Goal: Information Seeking & Learning: Find specific page/section

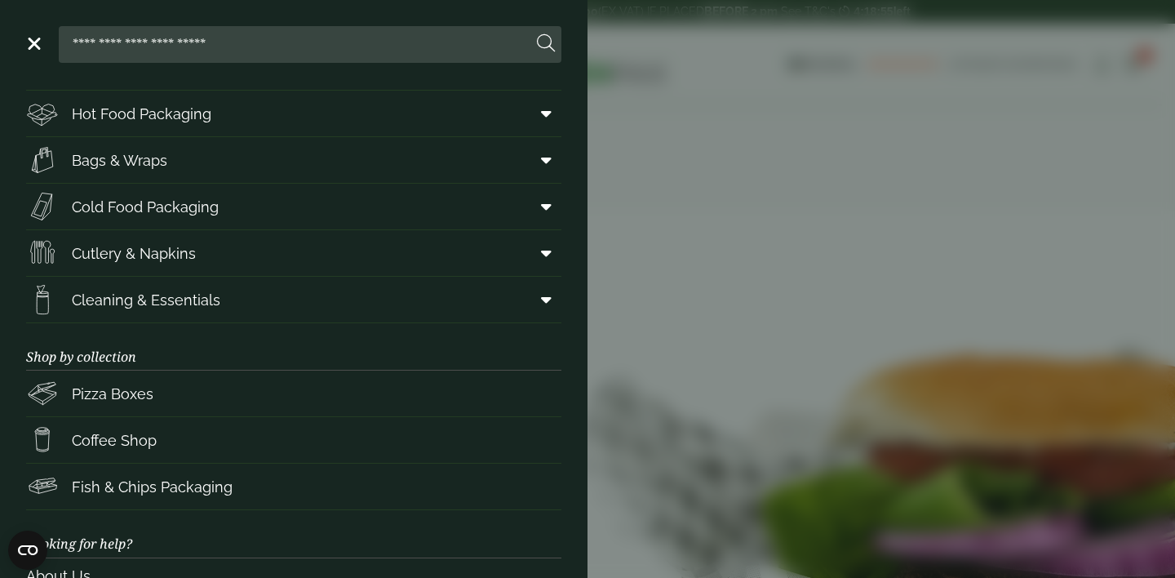
scroll to position [86, 0]
click at [201, 47] on input "search" at bounding box center [298, 44] width 467 height 34
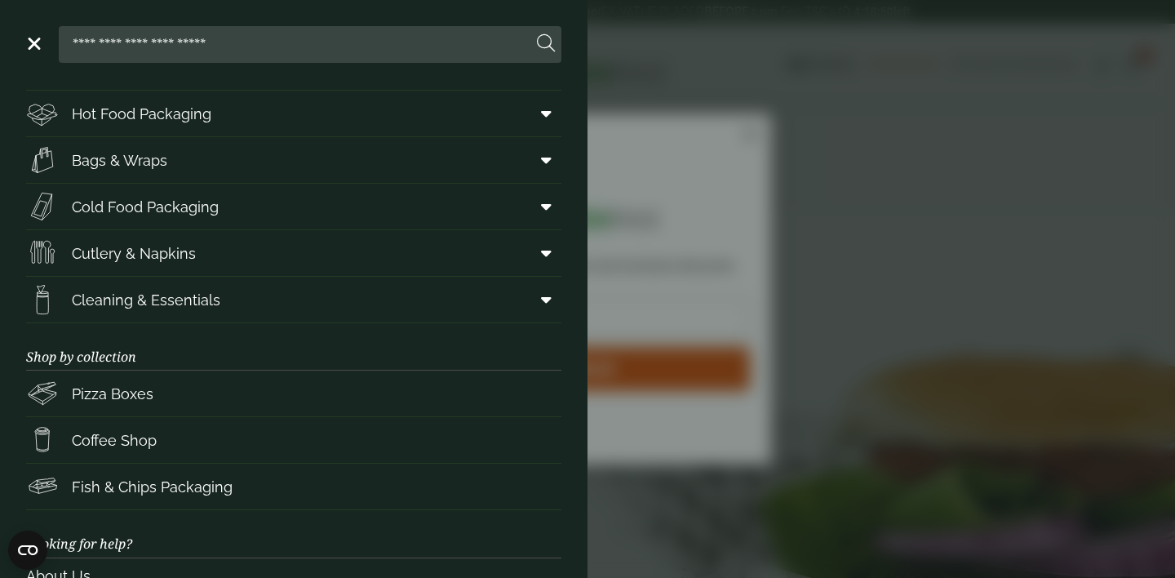
type input "*****"
click input "******" at bounding box center [0, 0] width 0 height 0
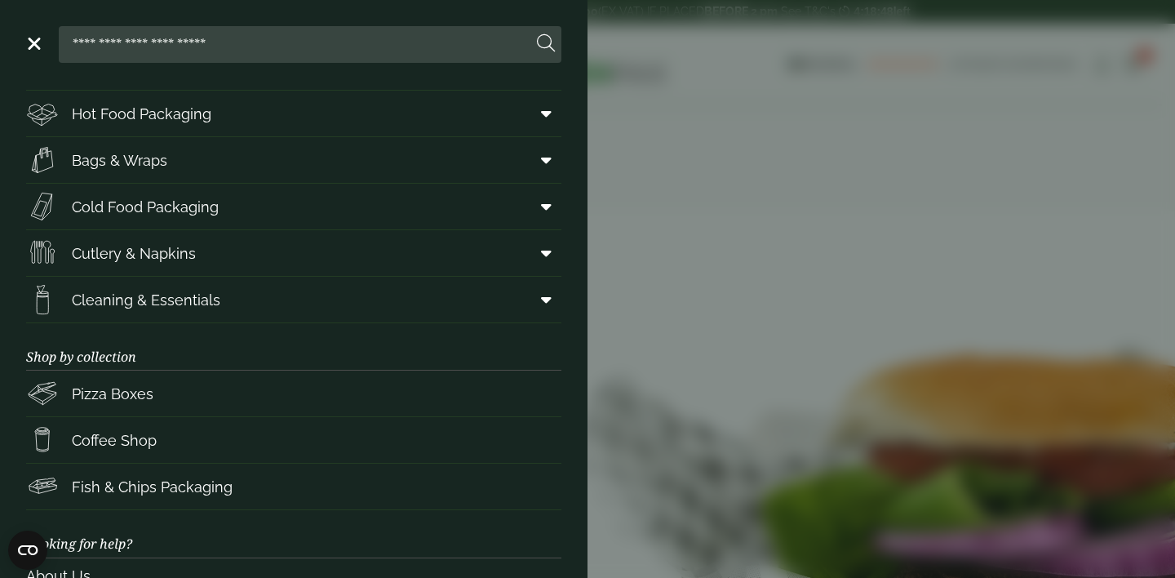
click at [332, 38] on input "search" at bounding box center [298, 44] width 467 height 34
type input "*****"
click at [537, 33] on button at bounding box center [546, 43] width 18 height 21
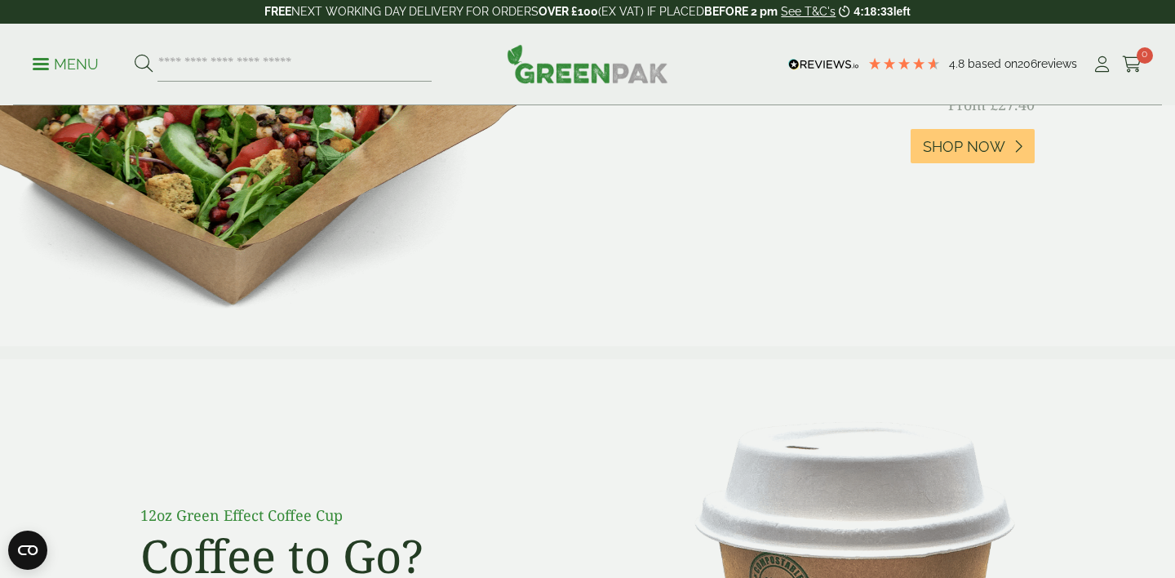
scroll to position [638, 0]
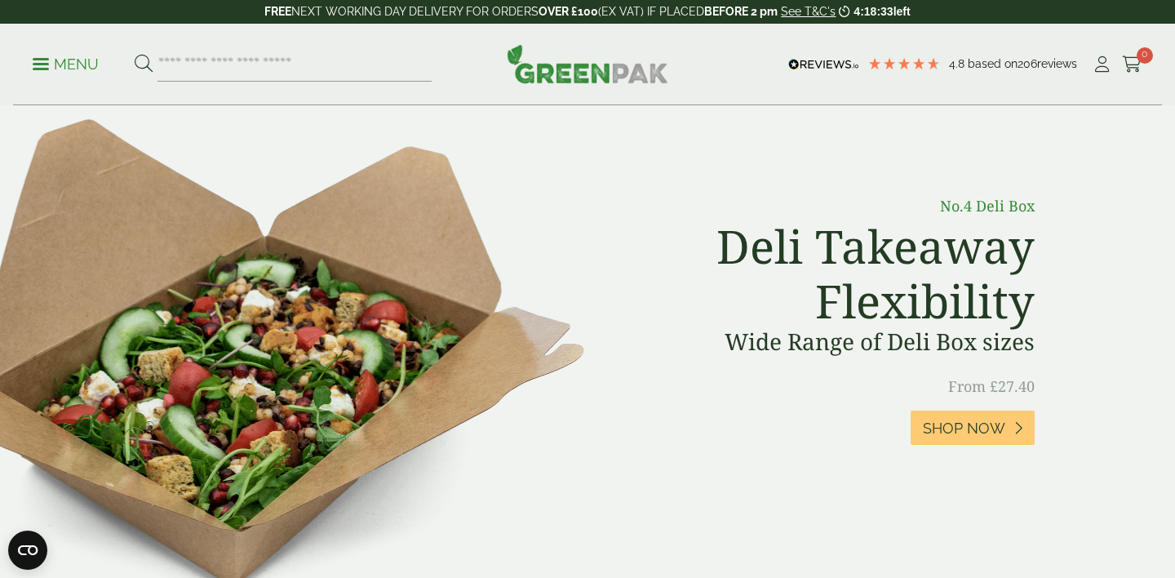
click at [63, 67] on p "Menu" at bounding box center [66, 65] width 66 height 20
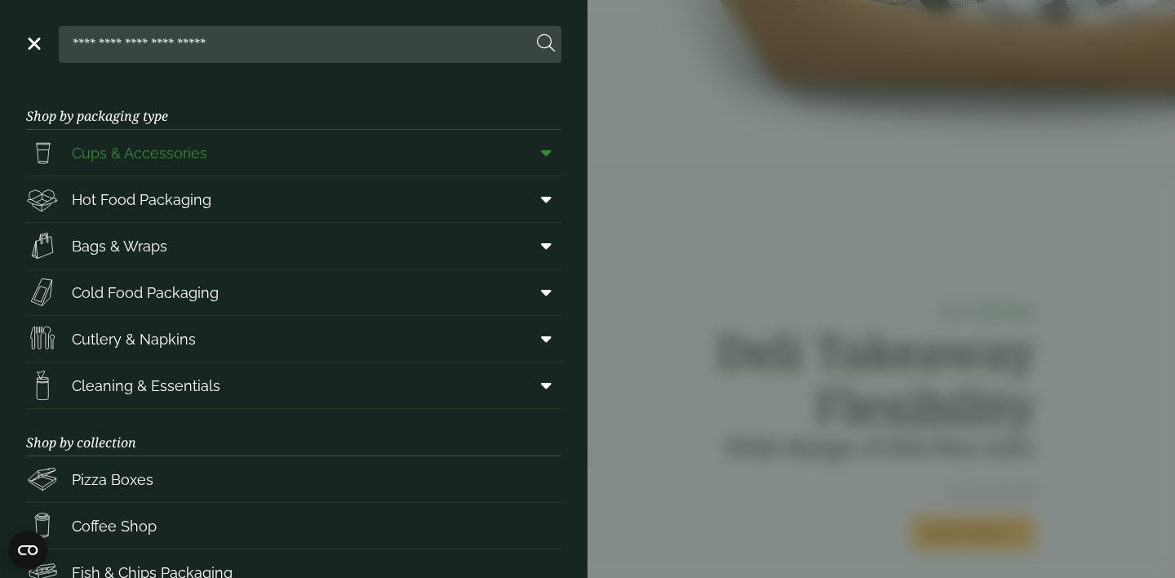
click at [547, 162] on span at bounding box center [542, 152] width 37 height 31
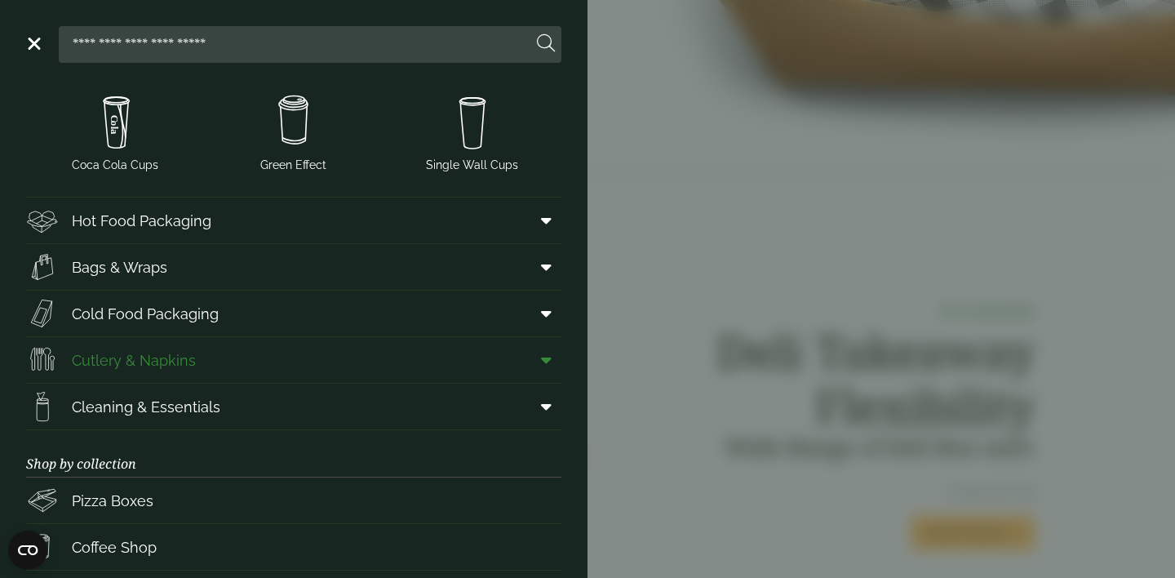
scroll to position [418, 0]
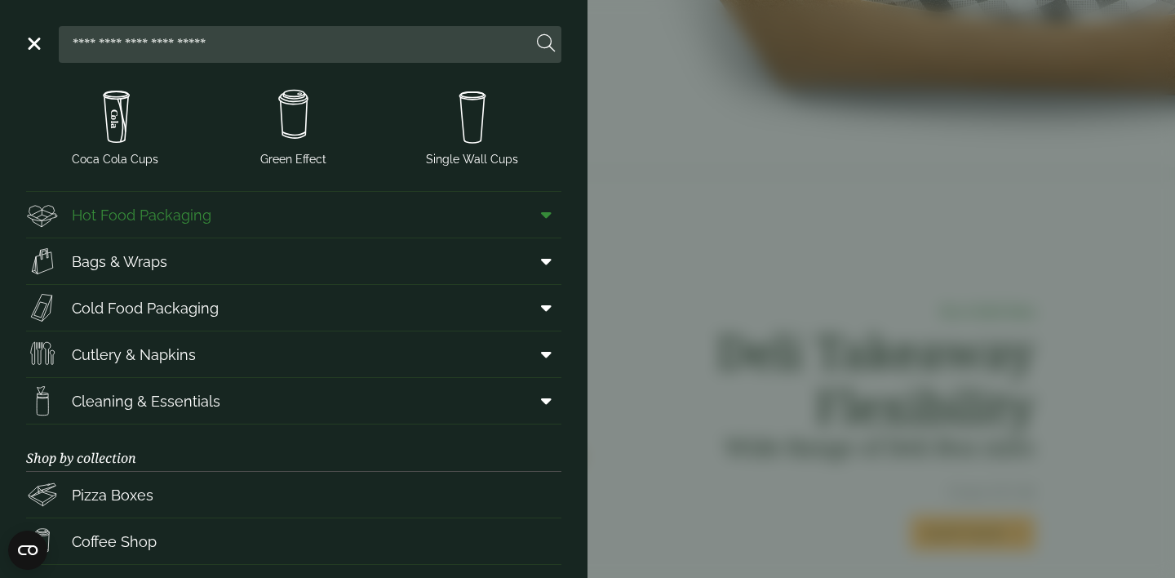
click at [541, 210] on icon at bounding box center [546, 214] width 11 height 16
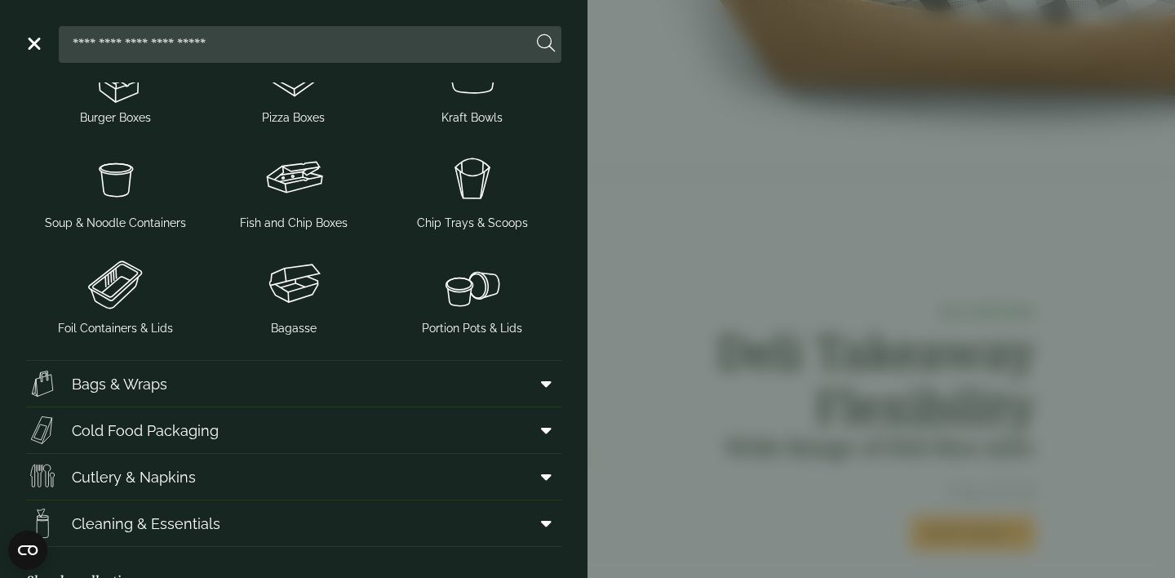
scroll to position [883, 0]
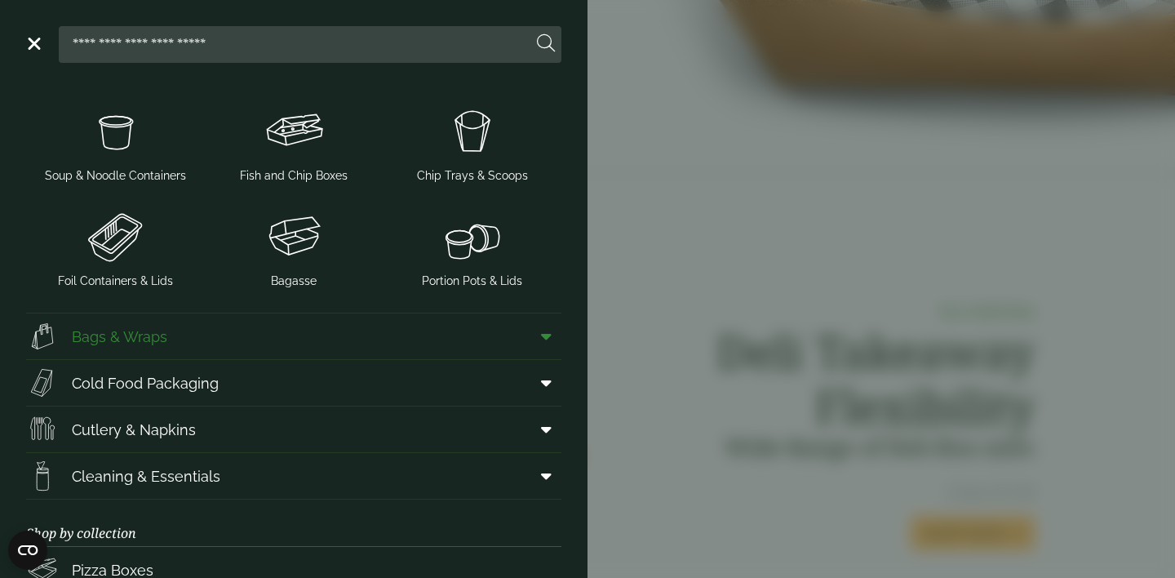
click at [551, 334] on span at bounding box center [542, 336] width 37 height 31
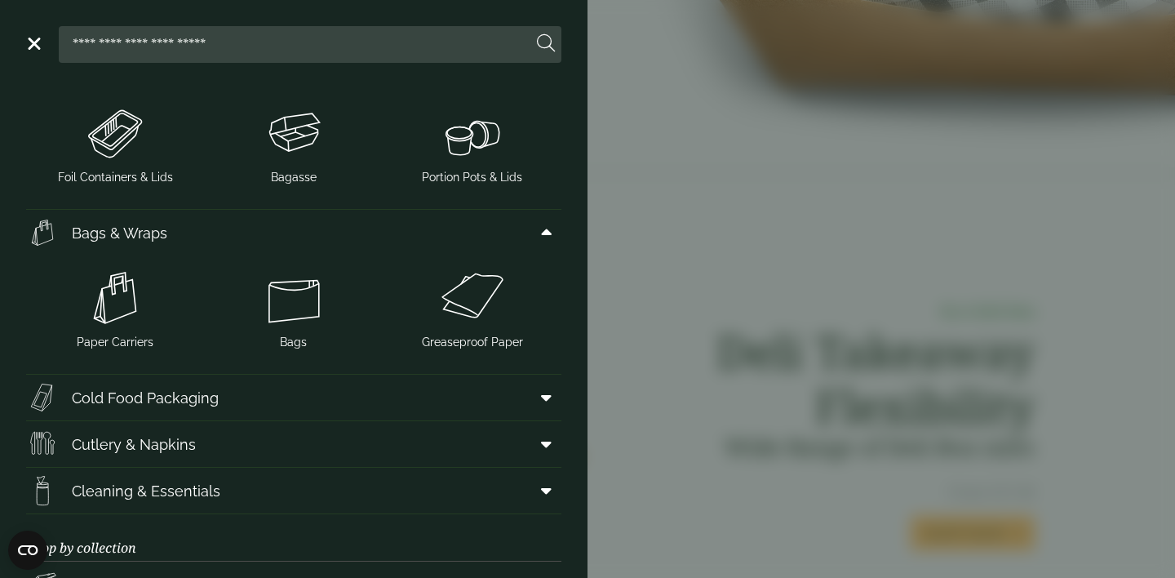
scroll to position [1020, 0]
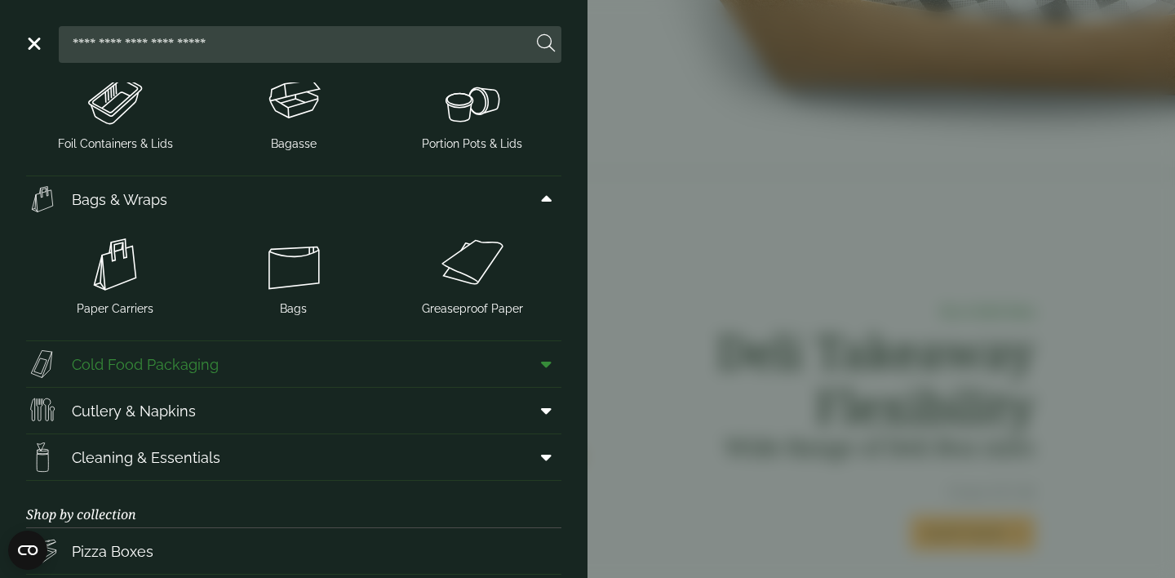
click at [542, 358] on icon at bounding box center [546, 364] width 11 height 16
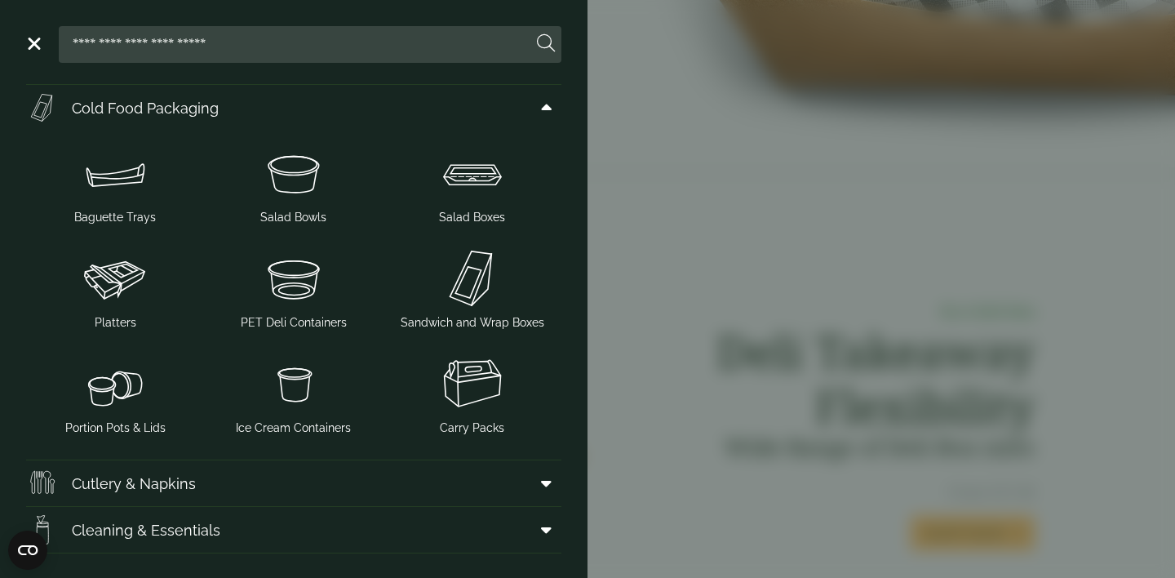
scroll to position [1410, 0]
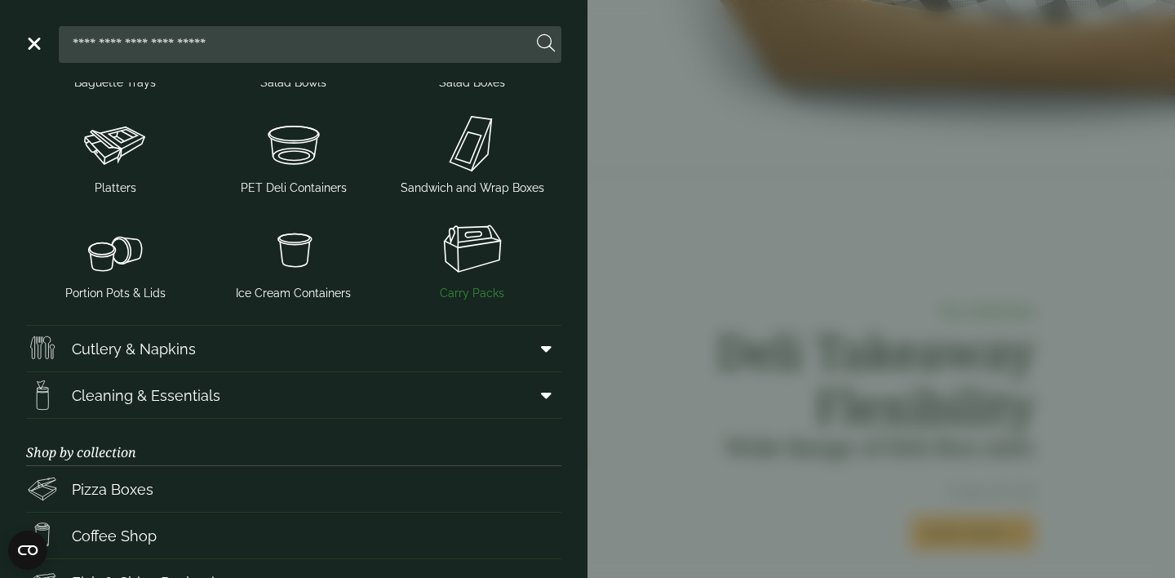
click at [469, 263] on img at bounding box center [472, 248] width 166 height 65
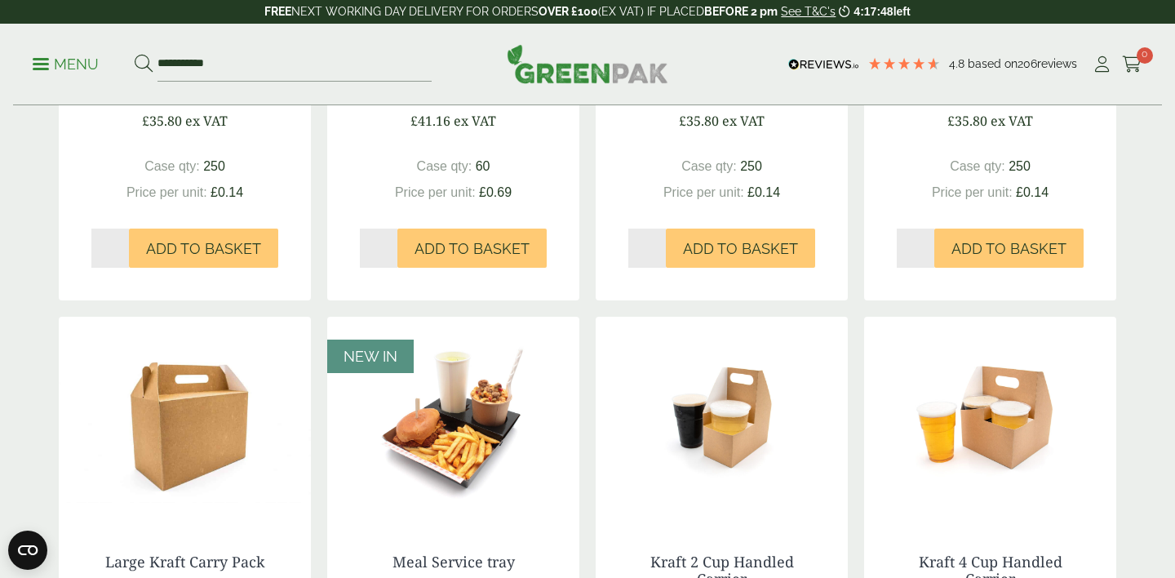
scroll to position [442, 0]
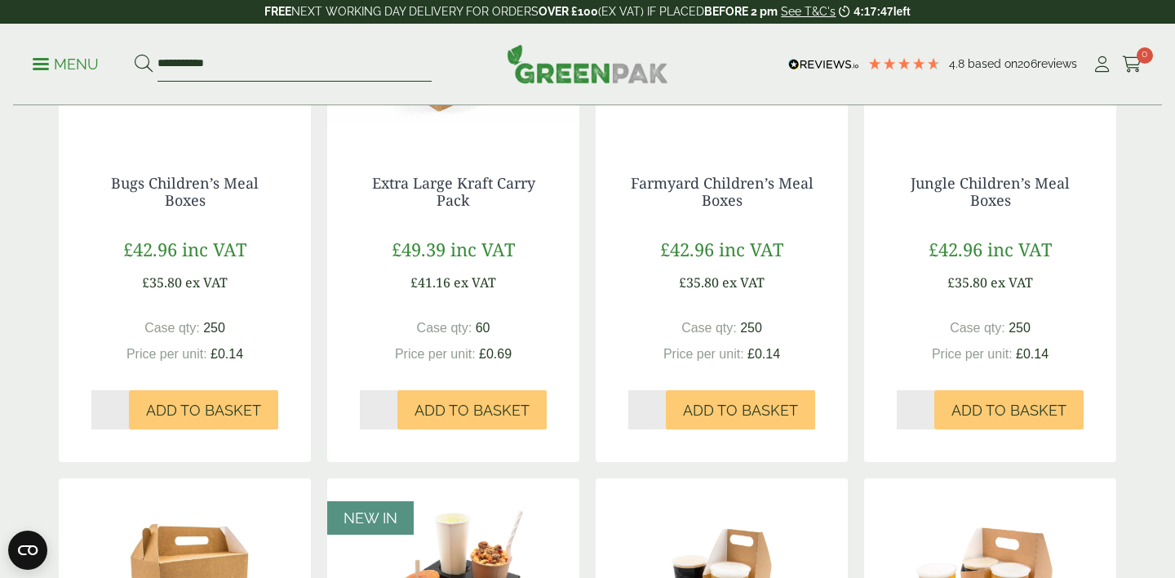
click at [246, 61] on input "**********" at bounding box center [294, 64] width 274 height 34
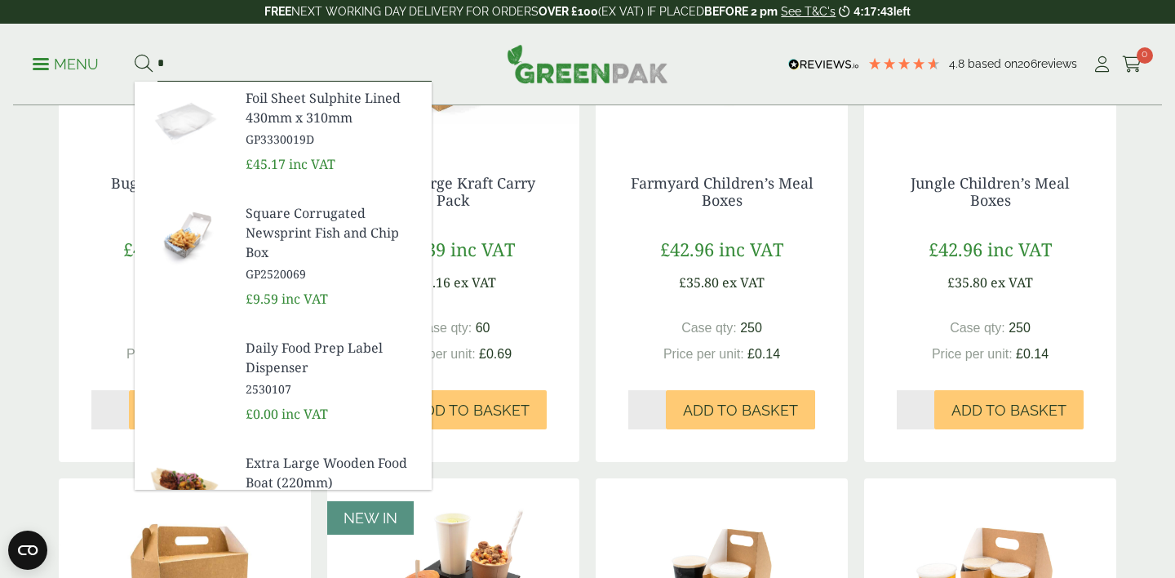
type input "*"
click at [68, 61] on p "Menu" at bounding box center [66, 65] width 66 height 20
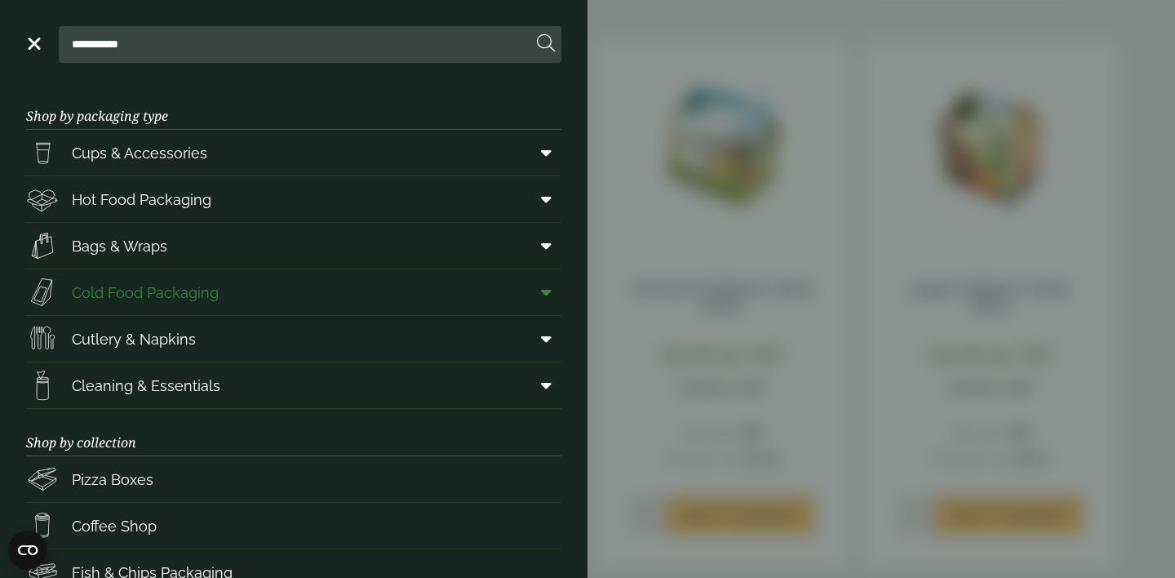
click at [550, 287] on icon at bounding box center [546, 292] width 11 height 16
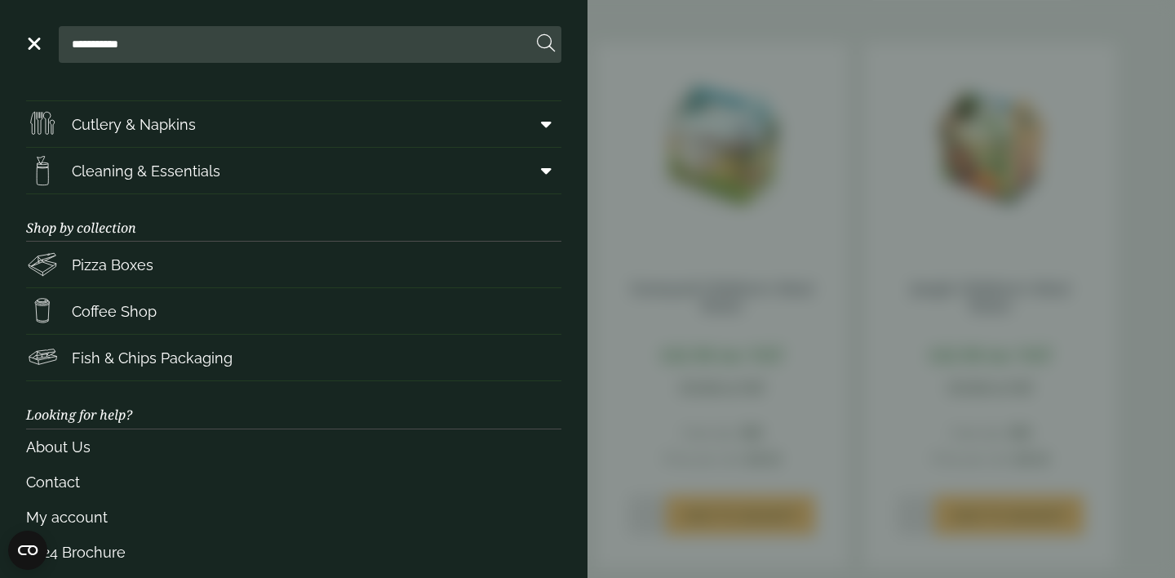
scroll to position [561, 0]
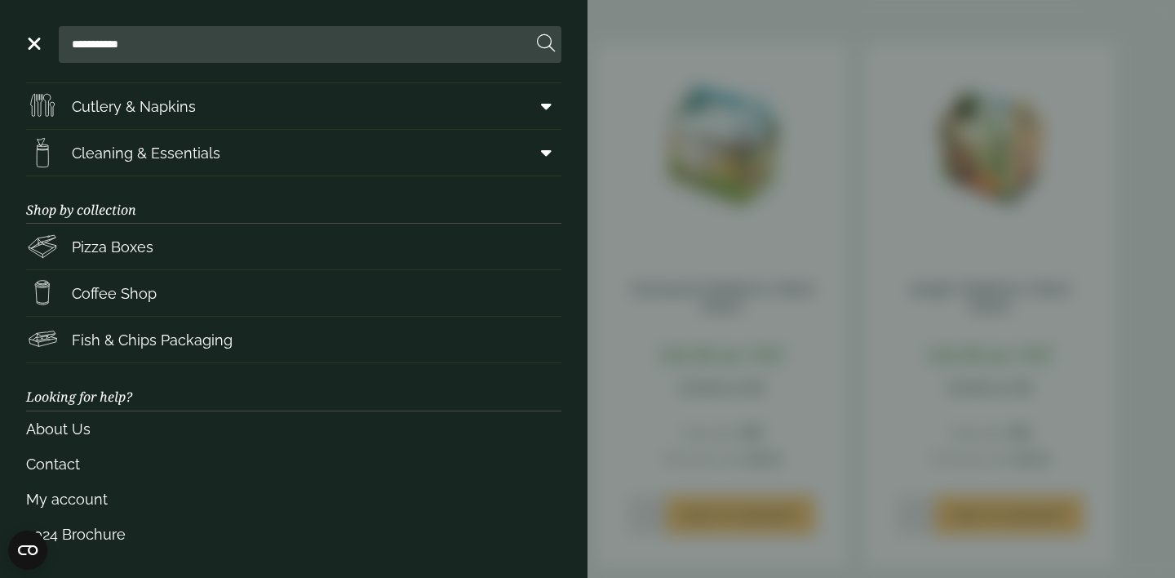
click at [724, 270] on aside "**********" at bounding box center [587, 289] width 1175 height 578
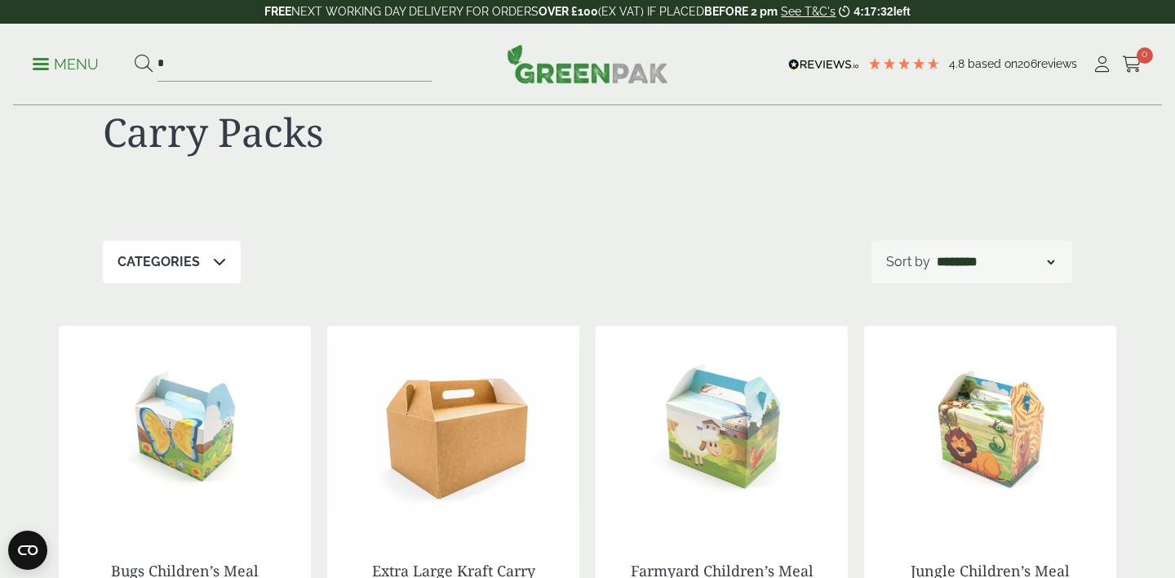
scroll to position [0, 0]
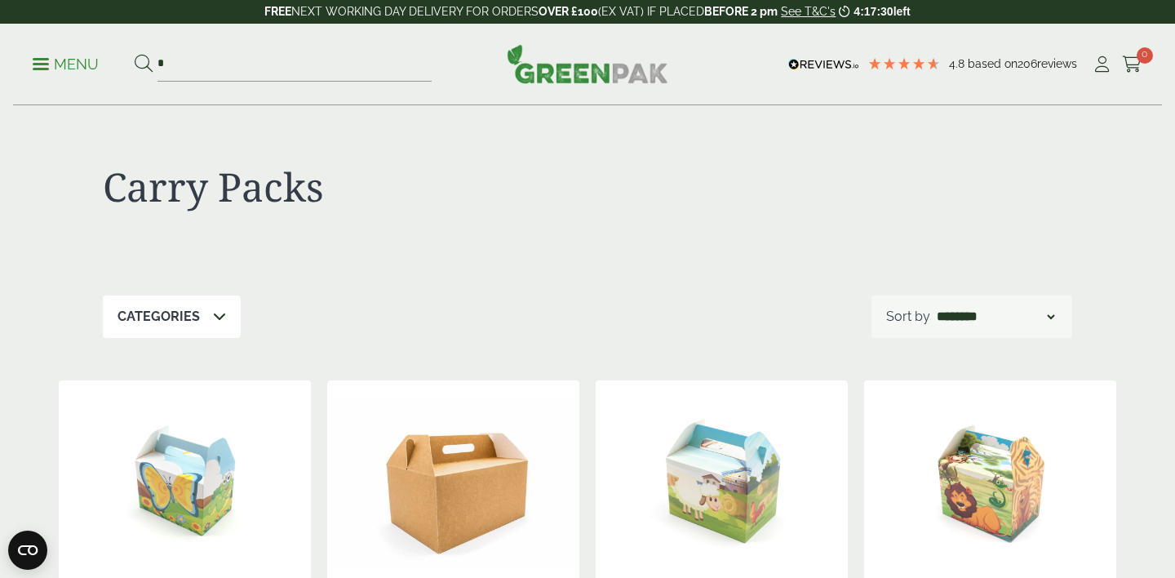
click at [73, 61] on p "Menu" at bounding box center [66, 65] width 66 height 20
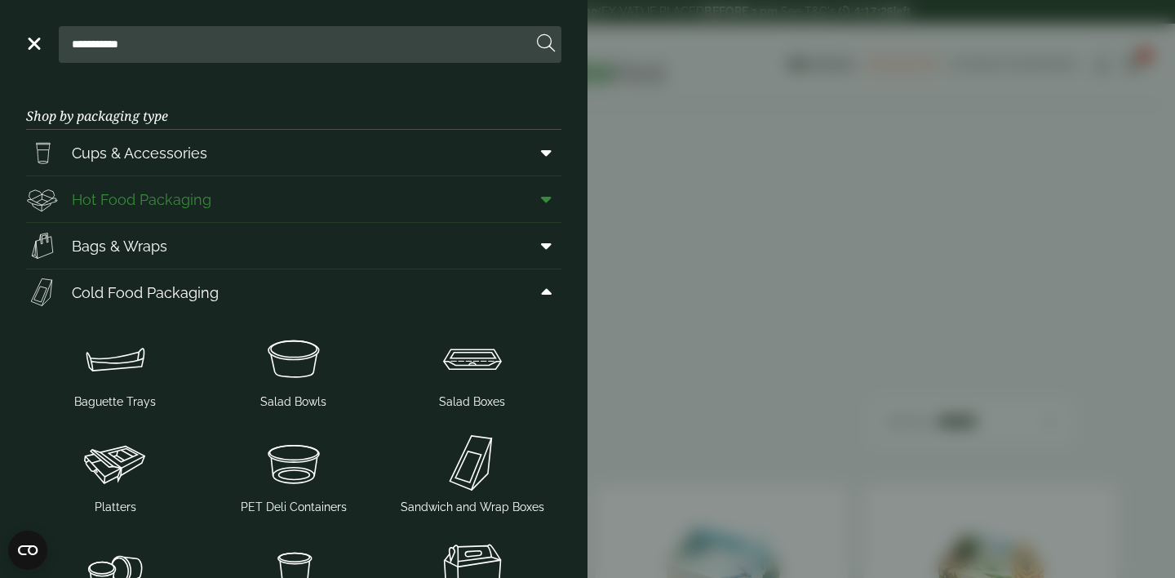
click at [539, 200] on span at bounding box center [542, 199] width 37 height 31
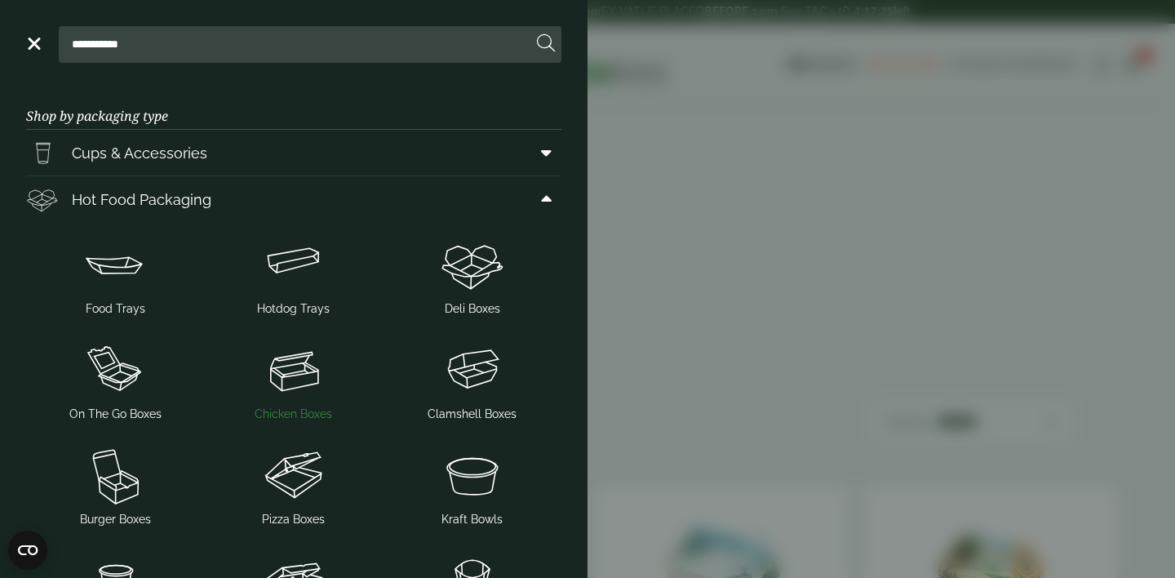
scroll to position [75, 0]
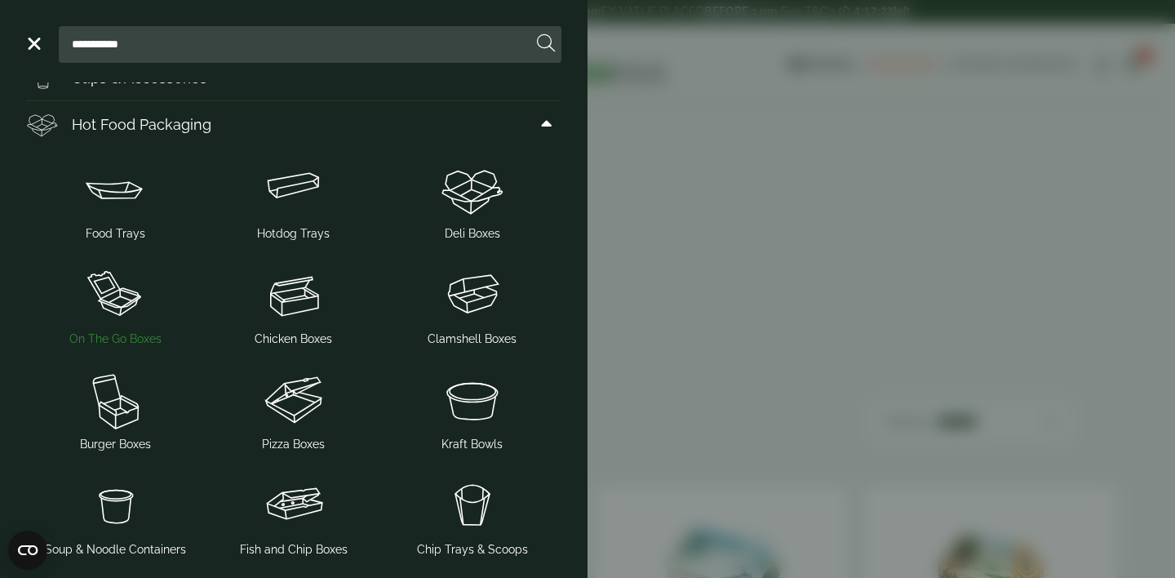
click at [126, 312] on img at bounding box center [116, 294] width 166 height 65
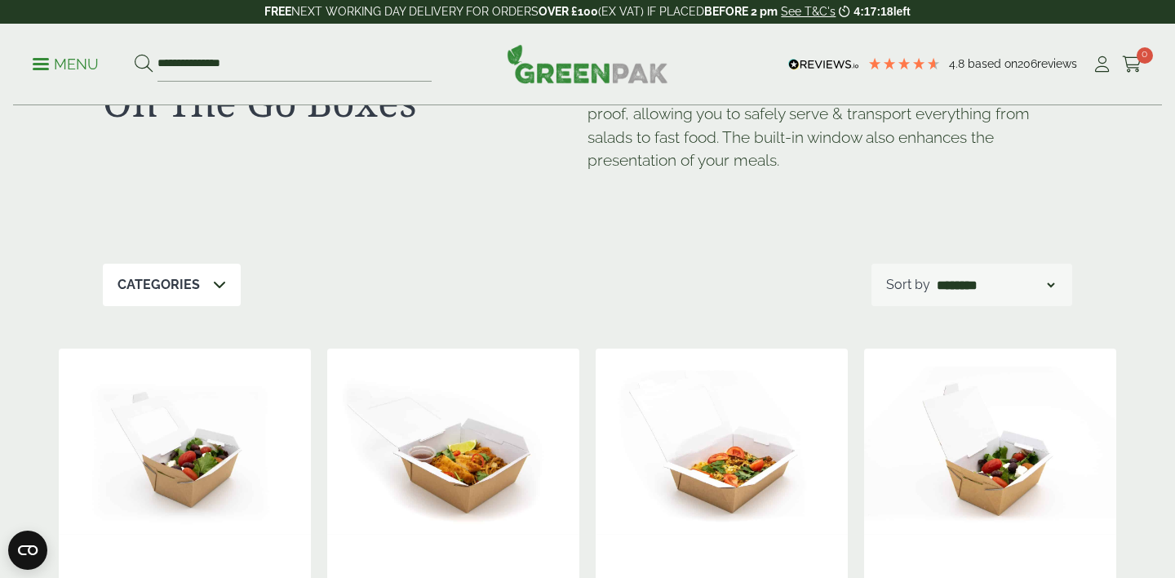
scroll to position [79, 0]
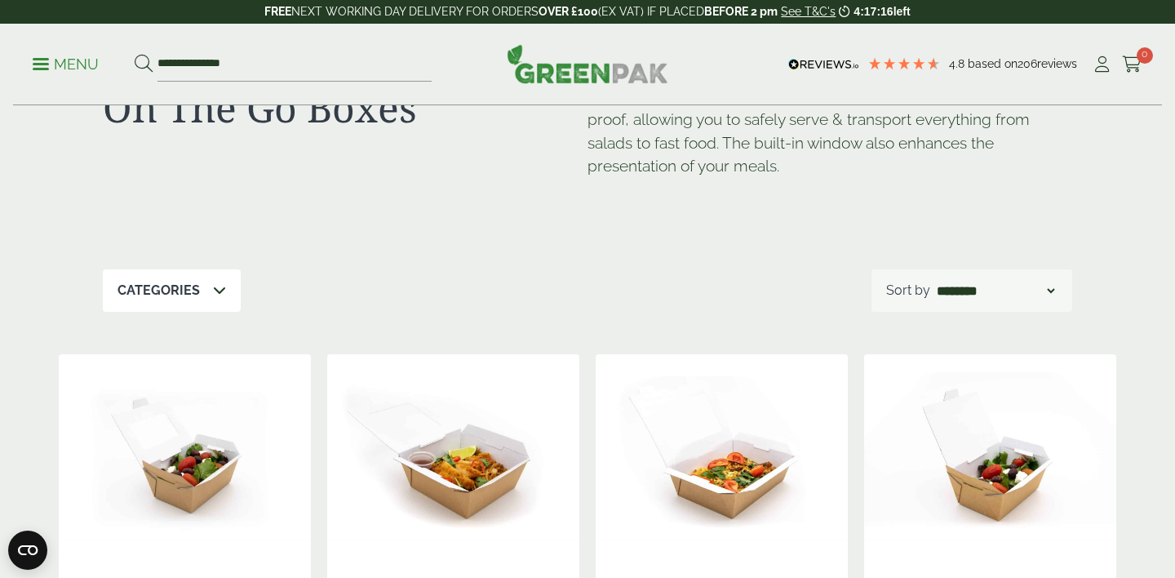
click at [63, 60] on p "Menu" at bounding box center [66, 65] width 66 height 20
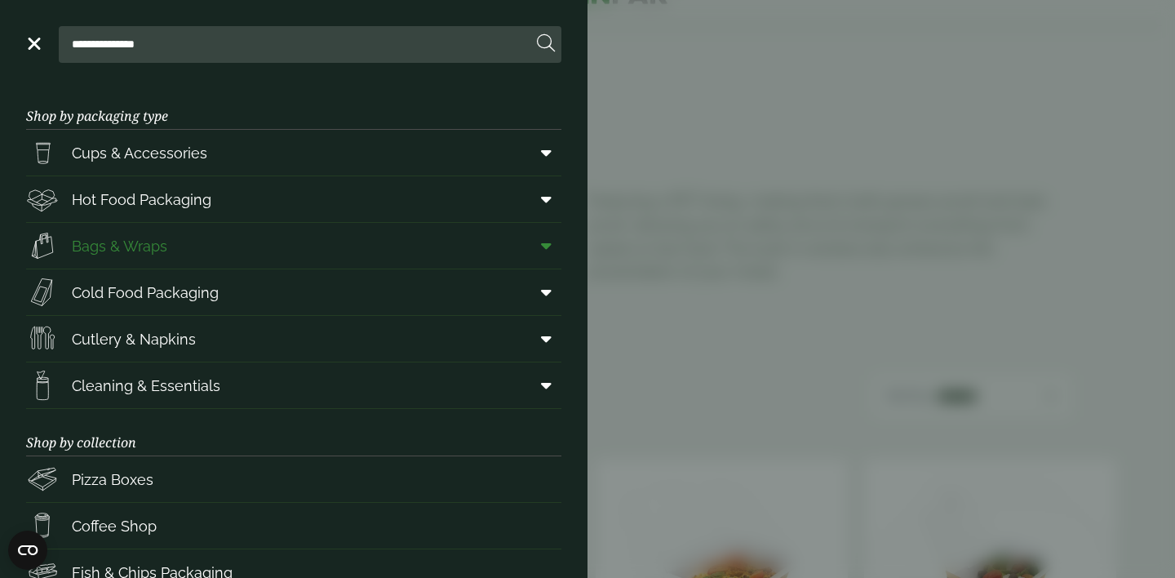
click at [543, 245] on icon at bounding box center [546, 245] width 11 height 16
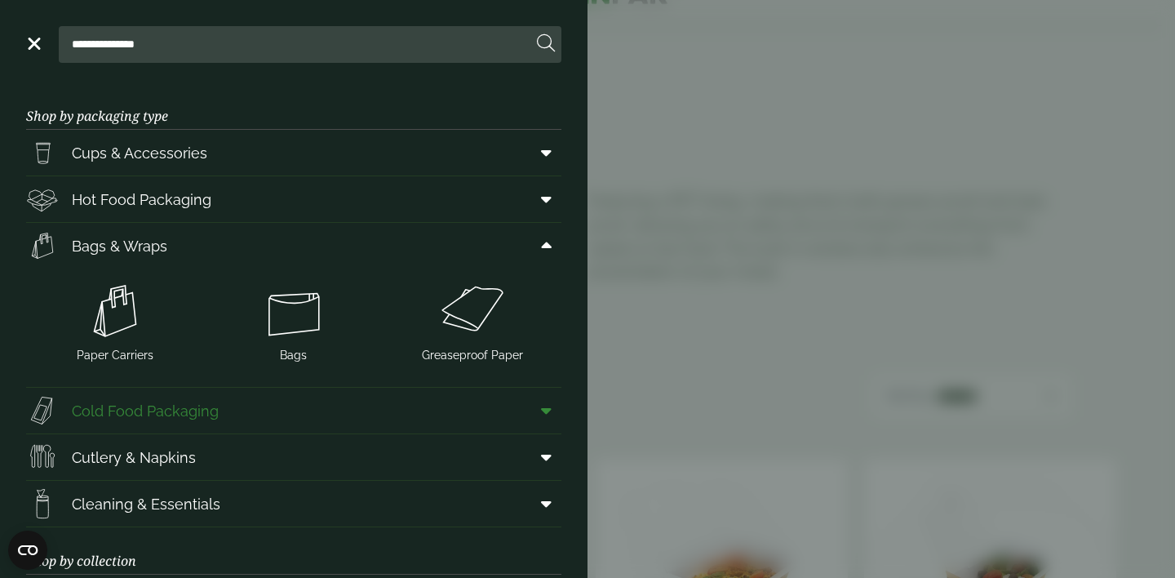
click at [456, 396] on link "Cold Food Packaging" at bounding box center [293, 410] width 535 height 46
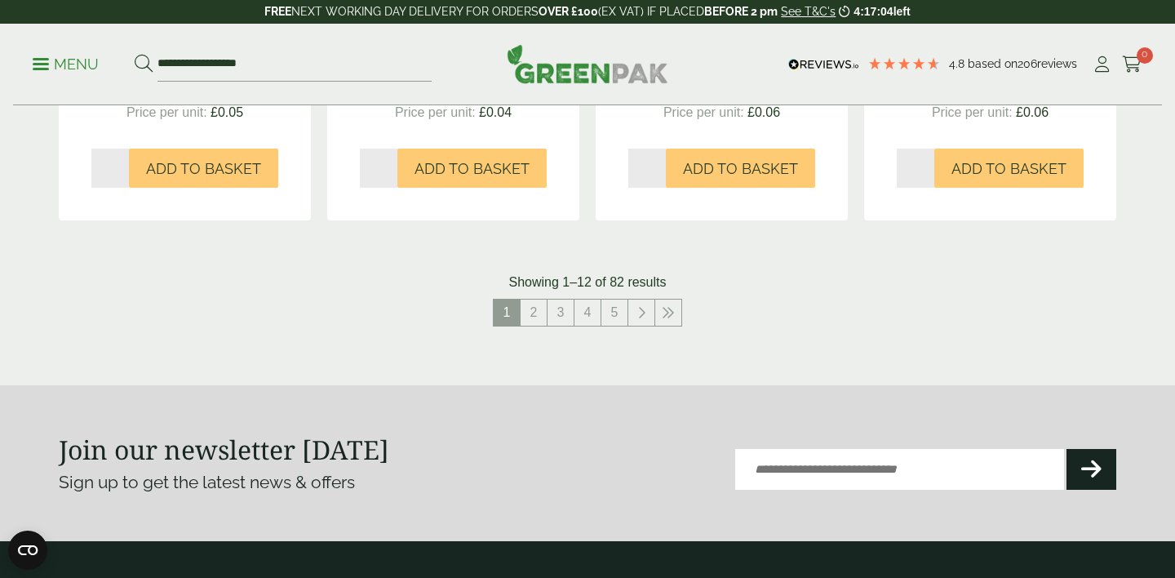
scroll to position [1844, 0]
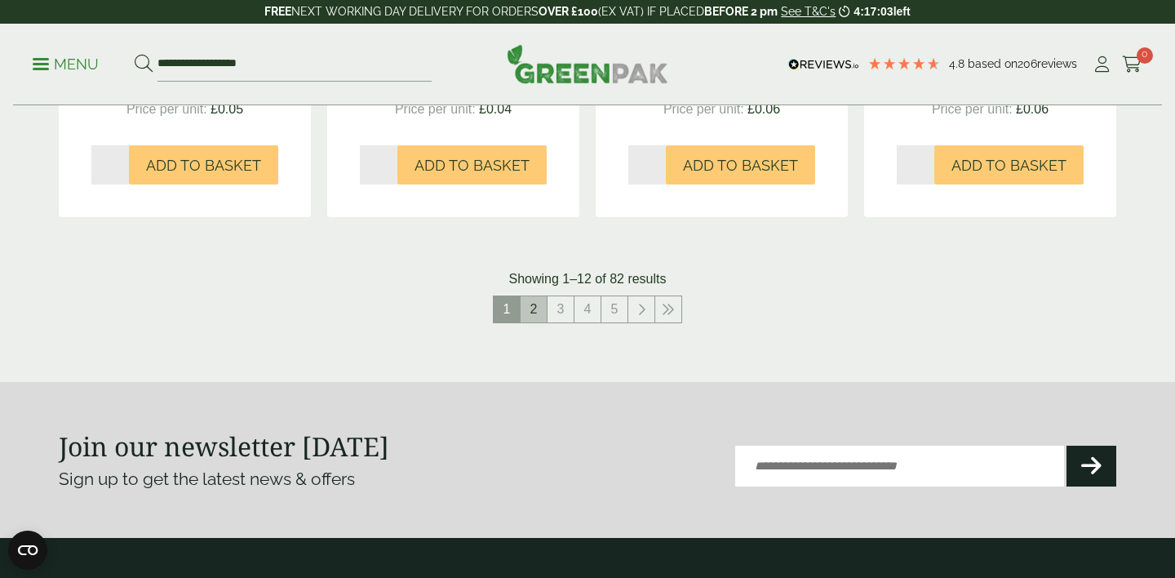
click at [538, 309] on link "2" at bounding box center [533, 309] width 26 height 26
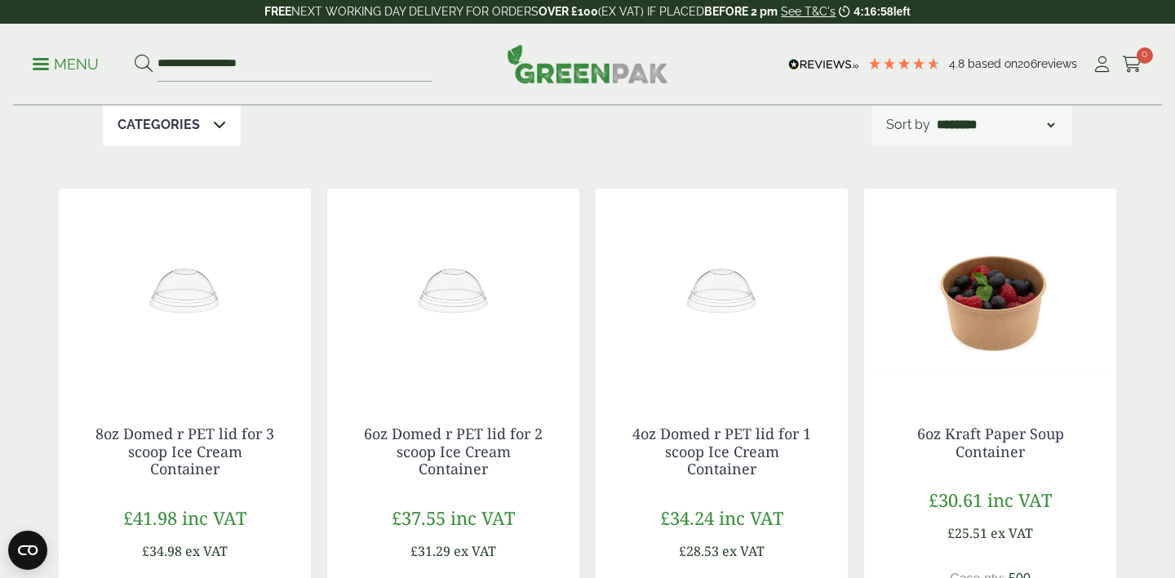
scroll to position [267, 0]
drag, startPoint x: 286, startPoint y: 71, endPoint x: 164, endPoint y: 49, distance: 124.3
click at [172, 51] on input "**********" at bounding box center [294, 64] width 274 height 34
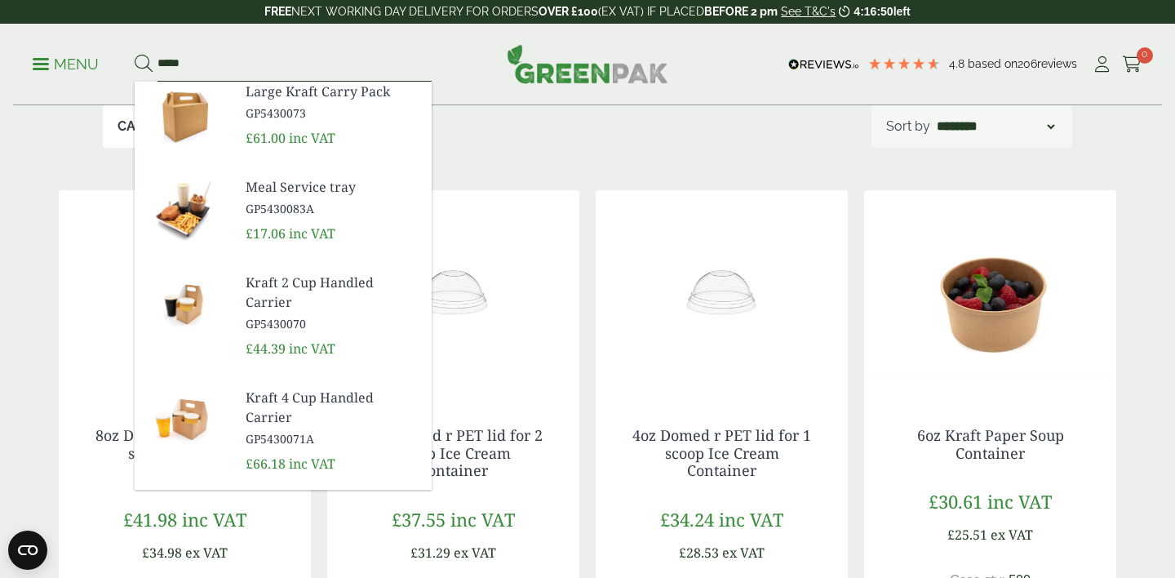
scroll to position [507, 0]
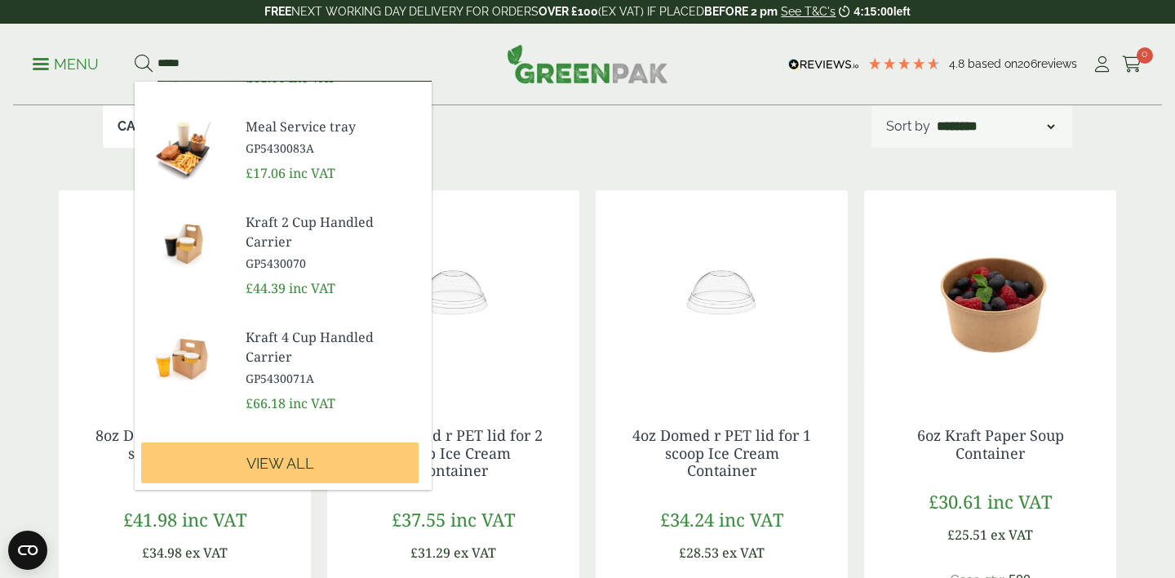
click at [195, 59] on input "*****" at bounding box center [294, 64] width 274 height 34
type input "*"
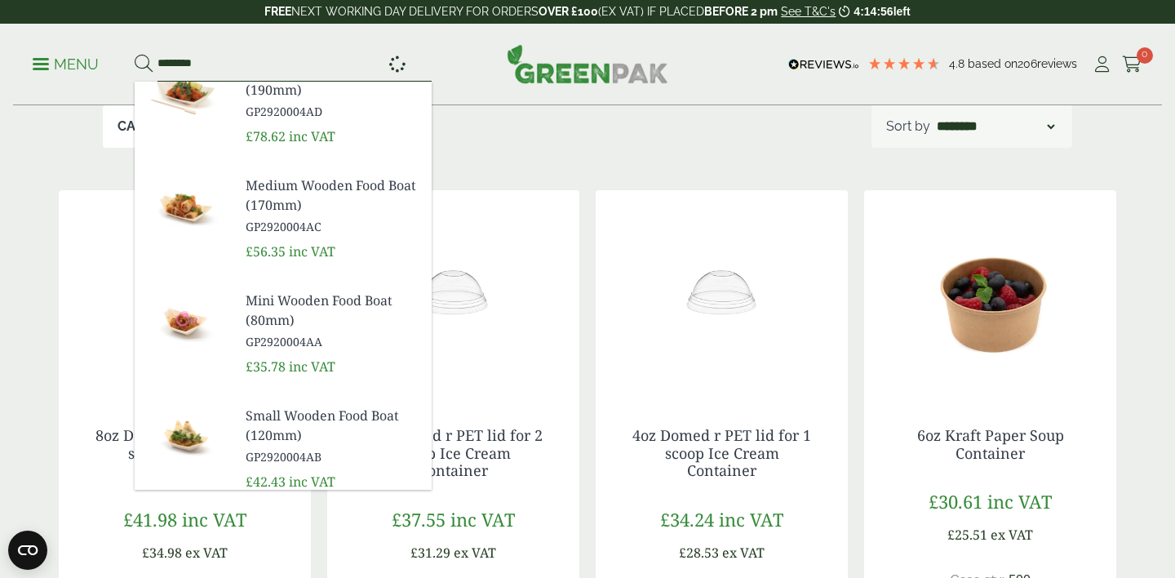
type input "********"
click at [135, 54] on button at bounding box center [144, 64] width 18 height 21
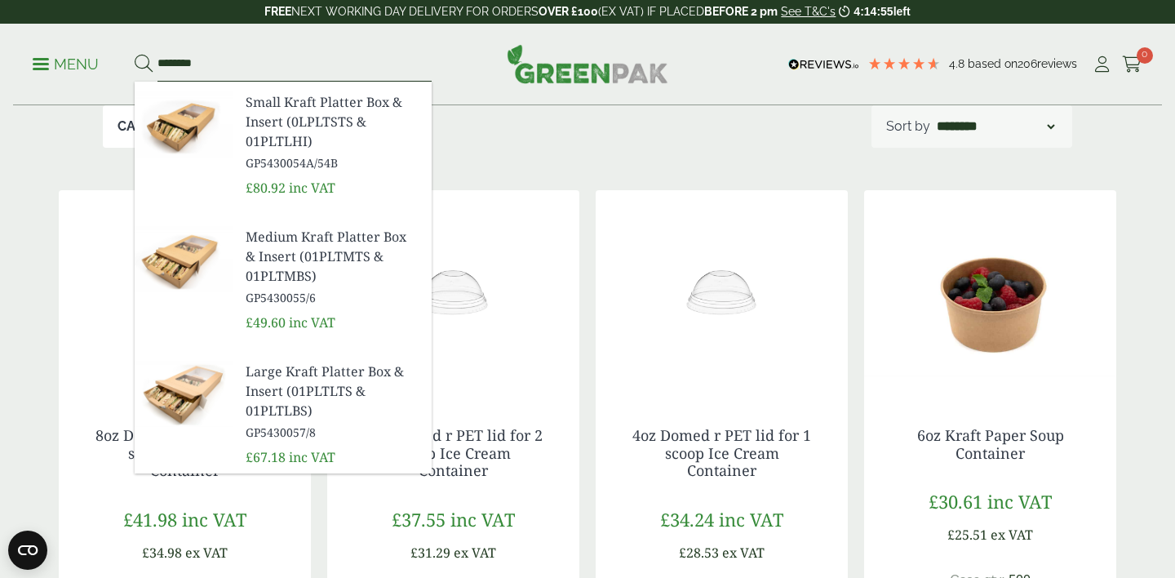
scroll to position [229, 0]
